Goal: Information Seeking & Learning: Understand process/instructions

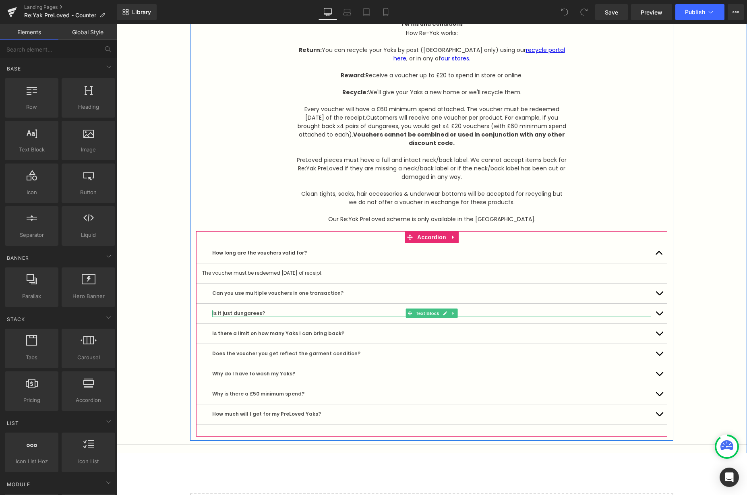
scroll to position [1542, 0]
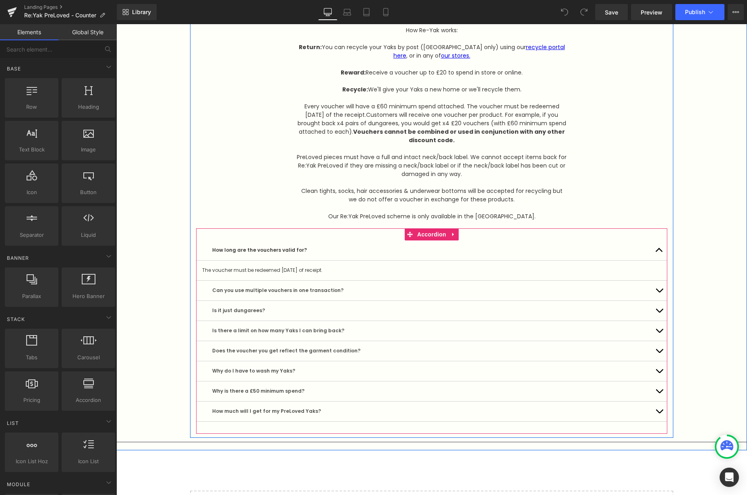
click at [528, 244] on div "How long are the vouchers valid for? Text Block" at bounding box center [431, 251] width 471 height 20
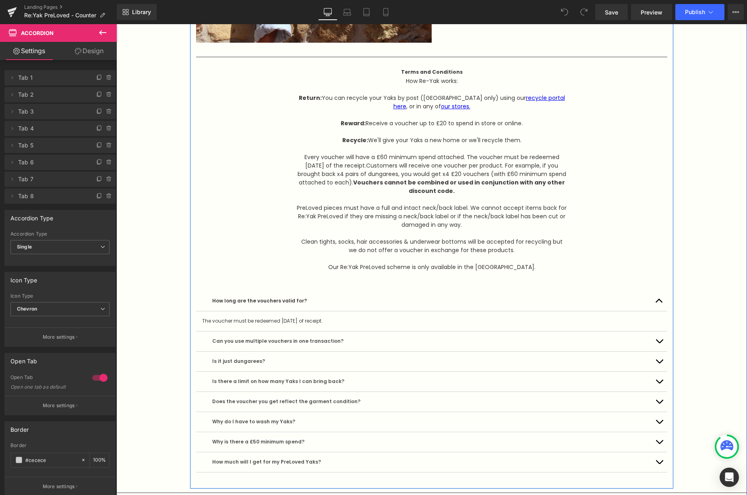
scroll to position [1489, 0]
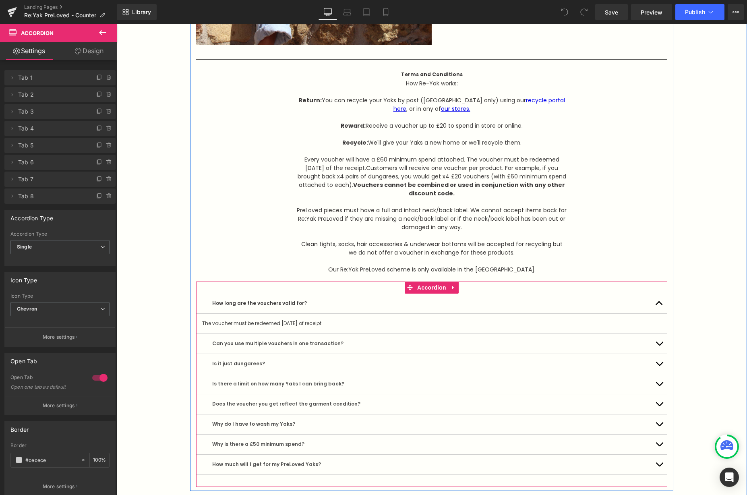
click at [333, 319] on article "The voucher must be redeemed [DATE] of receipt. Text Block" at bounding box center [431, 324] width 471 height 20
click at [455, 287] on icon at bounding box center [454, 288] width 6 height 6
click at [517, 336] on div "Can you use multiple vouchers in one transaction? Text Block" at bounding box center [431, 344] width 471 height 20
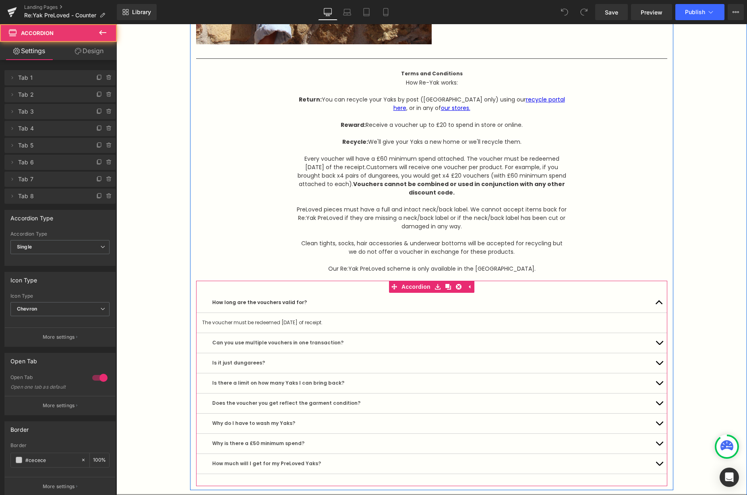
click at [465, 338] on div "Can you use multiple vouchers in one transaction? Text Block" at bounding box center [431, 343] width 471 height 20
click at [656, 340] on button "button" at bounding box center [659, 343] width 16 height 20
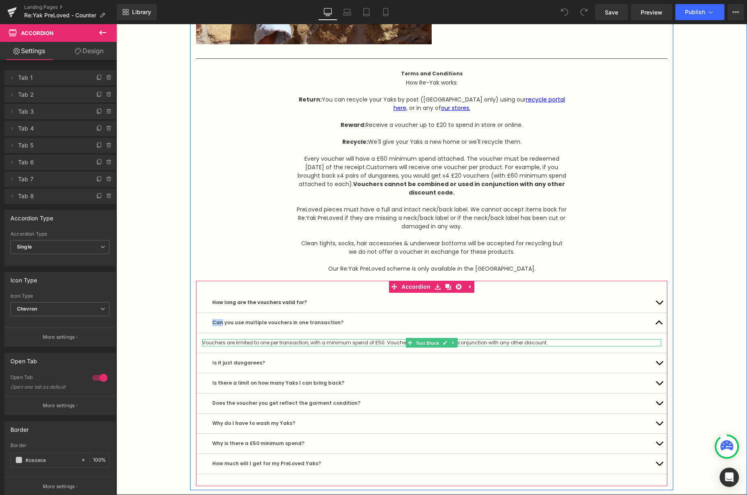
click at [423, 346] on span "Text Block" at bounding box center [427, 343] width 27 height 10
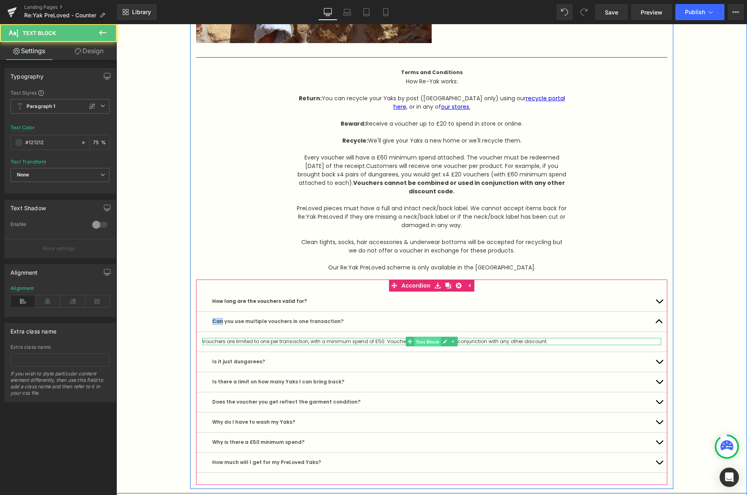
click at [423, 346] on article "Vouchers are limited to one per transaction, with a minimum spend of £50. Vouch…" at bounding box center [431, 342] width 471 height 20
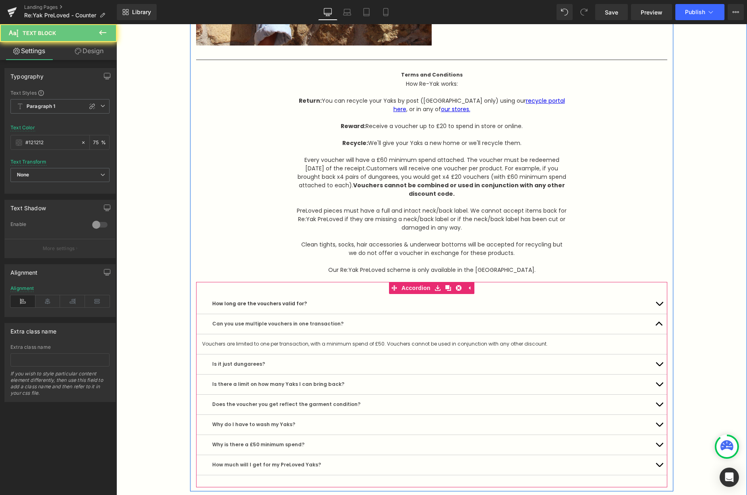
scroll to position [1491, 0]
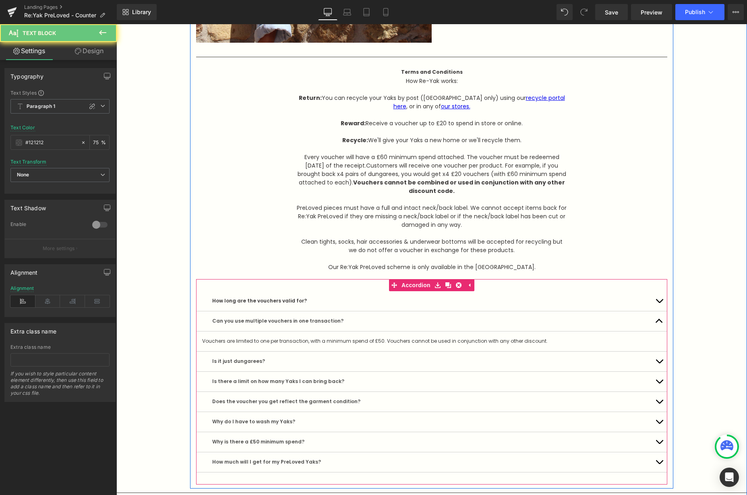
click at [421, 343] on div "Vouchers are limited to one per transaction, with a minimum spend of £50. Vouch…" at bounding box center [431, 341] width 459 height 7
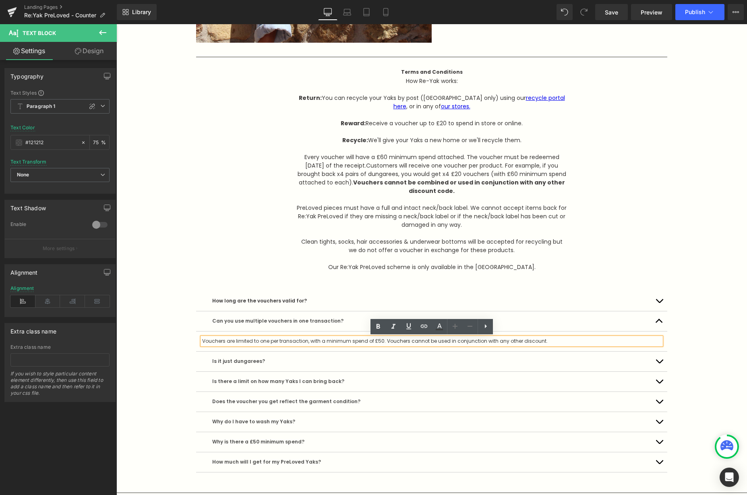
click at [239, 305] on div "How long are the vouchers valid for? Text Block" at bounding box center [431, 301] width 471 height 20
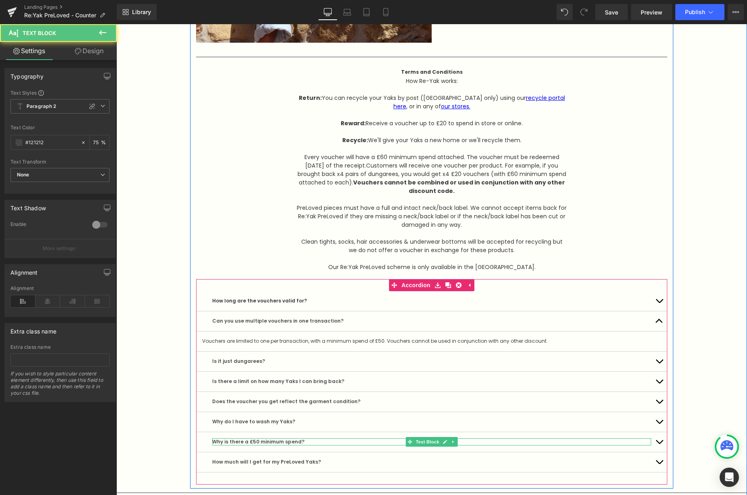
click at [276, 439] on div "Why is there a £50 minimum spend? Text Block" at bounding box center [431, 441] width 439 height 7
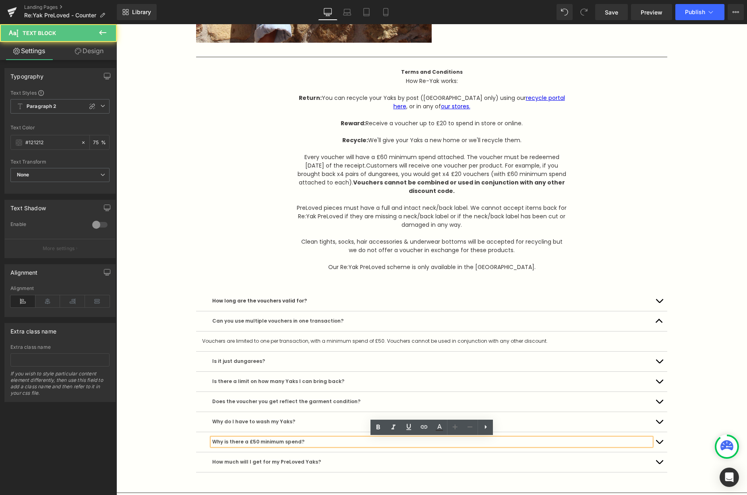
click at [254, 440] on p "Why is there a £50 minimum spend?" at bounding box center [431, 441] width 439 height 7
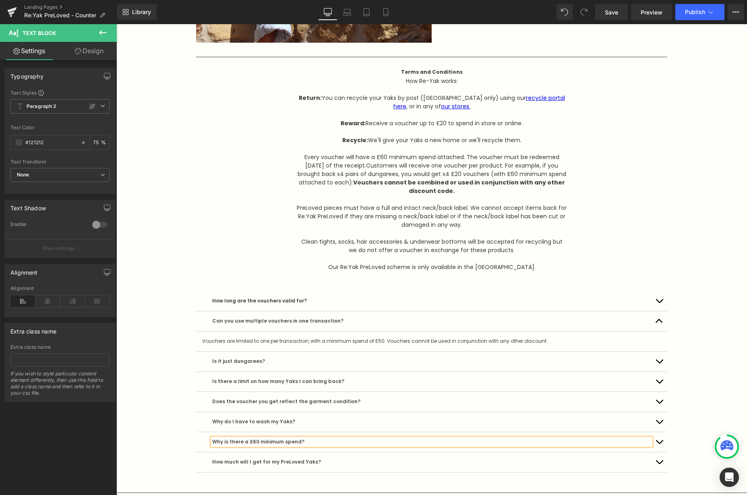
click at [318, 443] on p "Why is there a £60 minimum spend?" at bounding box center [431, 441] width 439 height 7
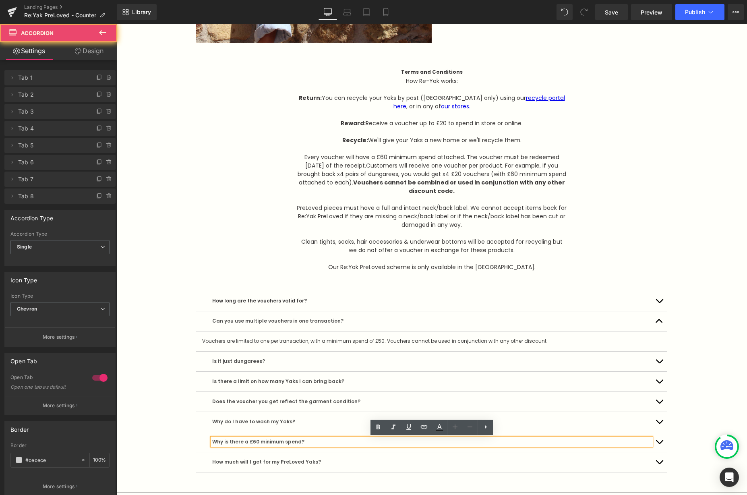
click at [197, 430] on div "Why do I have to wash my Yaks? Text Block" at bounding box center [431, 422] width 471 height 20
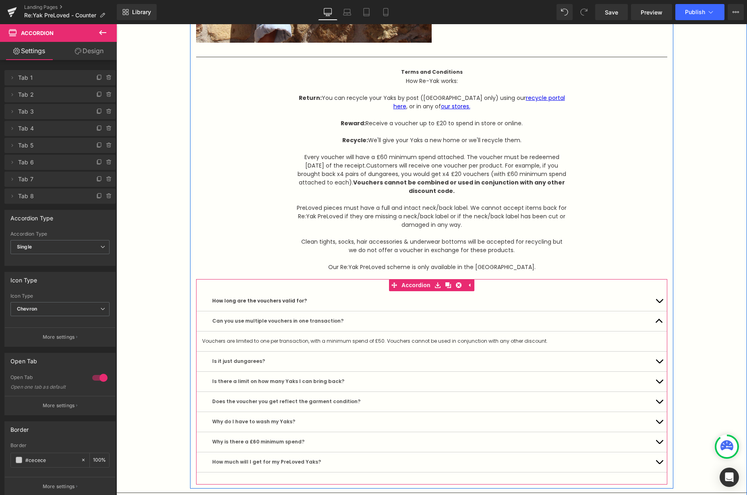
click at [661, 443] on button "button" at bounding box center [659, 442] width 16 height 20
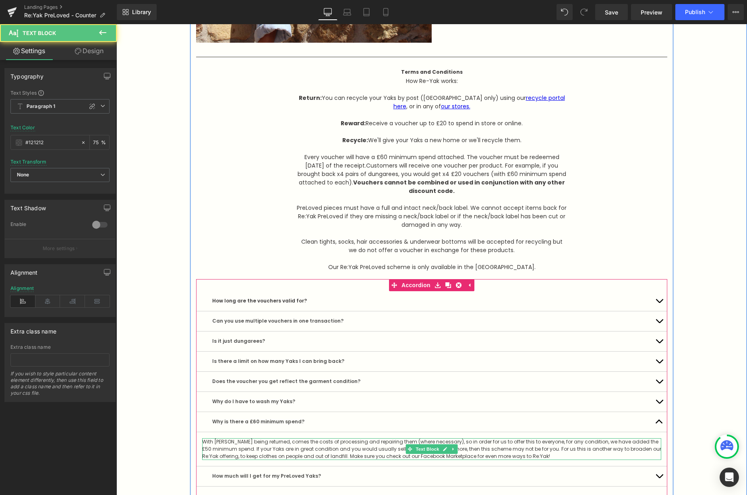
click at [635, 442] on span "With [PERSON_NAME] being returned, comes the costs of processing and repairing …" at bounding box center [431, 448] width 459 height 21
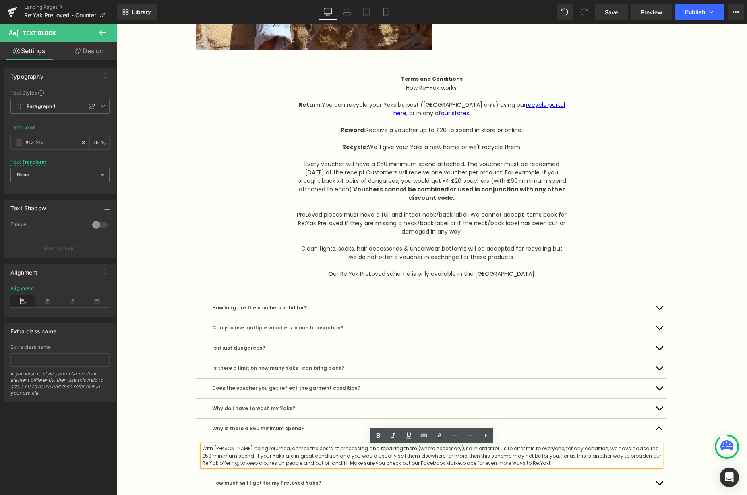
scroll to position [1483, 0]
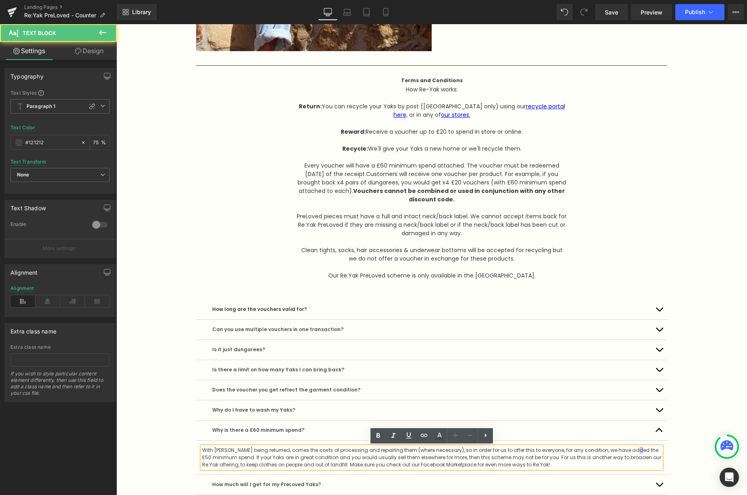
click at [631, 450] on span "With [PERSON_NAME] being returned, comes the costs of processing and repairing …" at bounding box center [431, 457] width 459 height 21
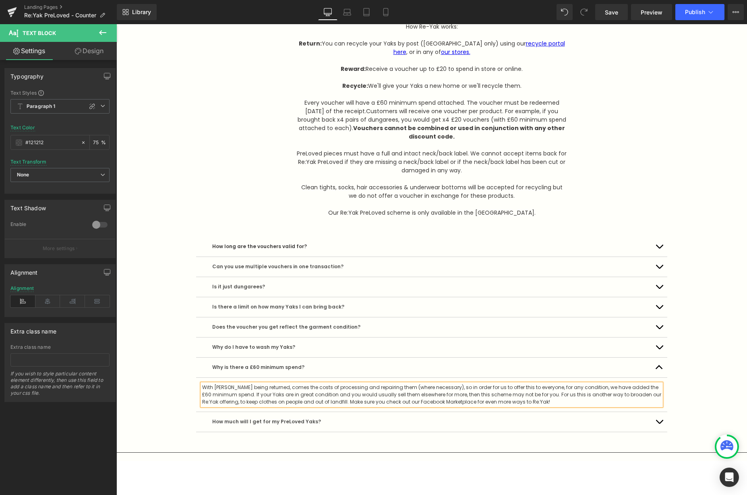
scroll to position [1549, 0]
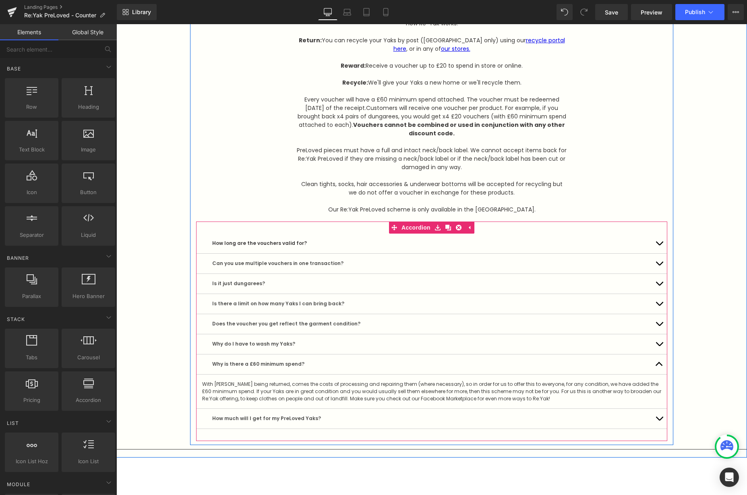
click at [661, 416] on button "button" at bounding box center [659, 419] width 16 height 20
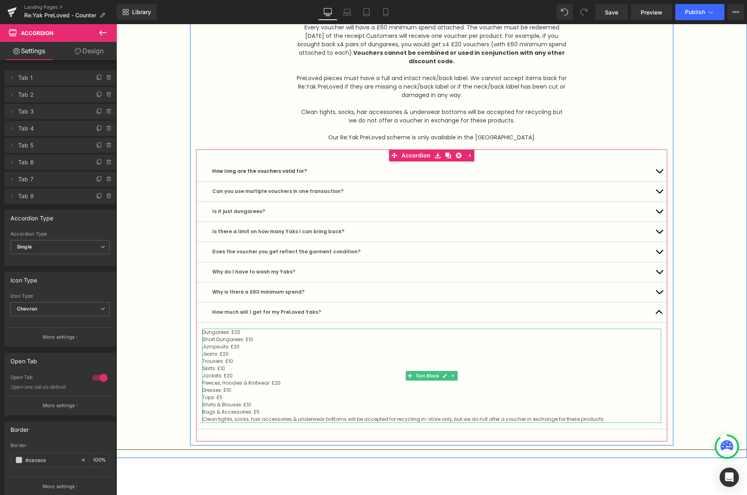
scroll to position [1622, 0]
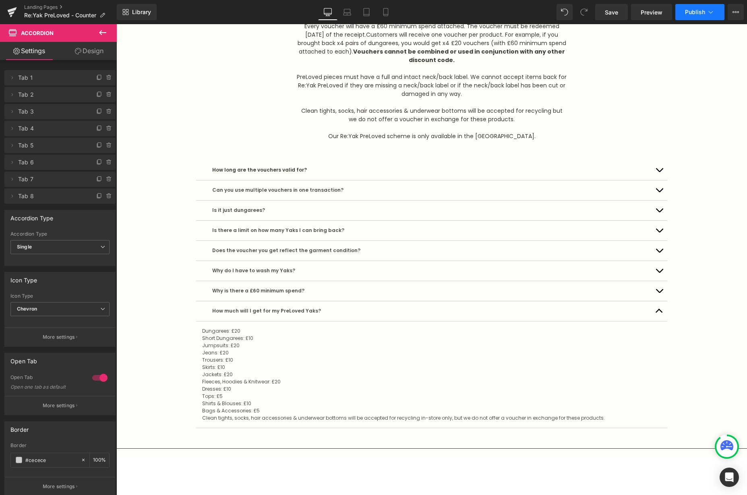
click at [693, 10] on span "Publish" at bounding box center [695, 12] width 20 height 6
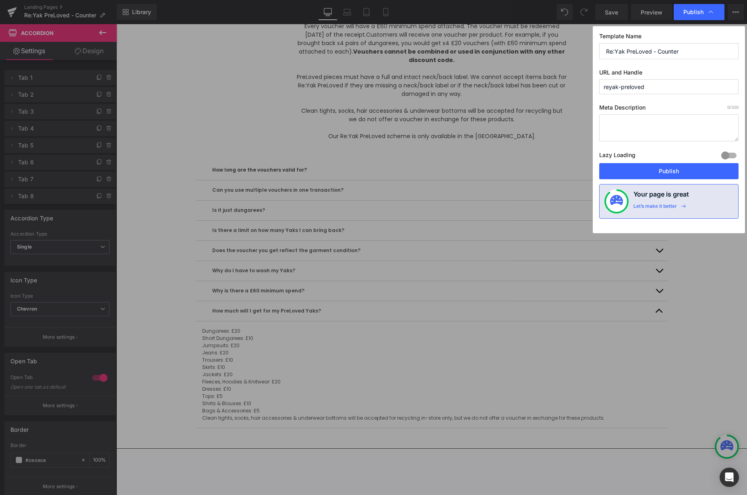
drag, startPoint x: 654, startPoint y: 48, endPoint x: 693, endPoint y: 47, distance: 38.3
click at [693, 47] on input "Re:Yak PreLoved - Counter" at bounding box center [669, 51] width 139 height 16
click at [667, 168] on button "Publish" at bounding box center [669, 171] width 139 height 16
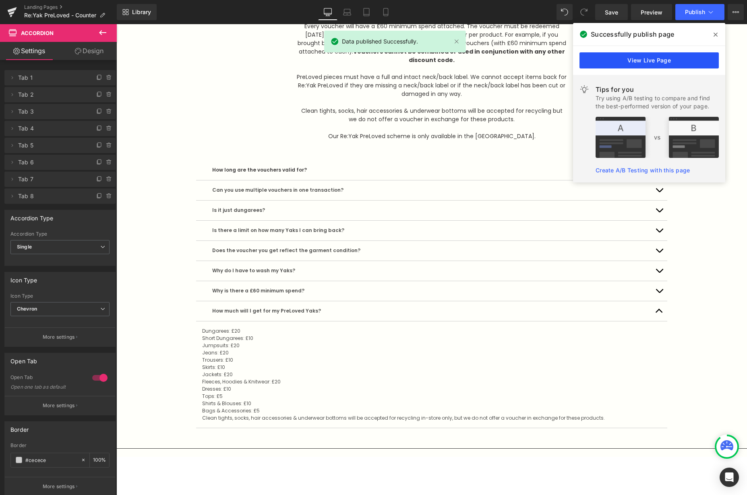
click at [629, 56] on link "View Live Page" at bounding box center [649, 60] width 139 height 16
